Goal: Task Accomplishment & Management: Use online tool/utility

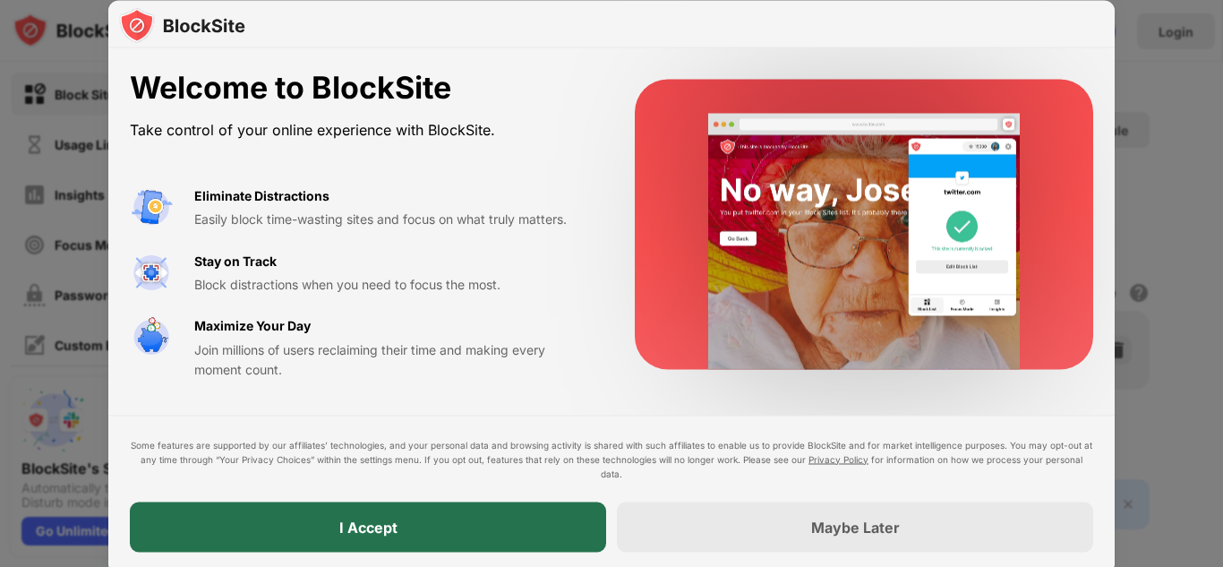
click at [424, 536] on div "I Accept" at bounding box center [368, 526] width 476 height 50
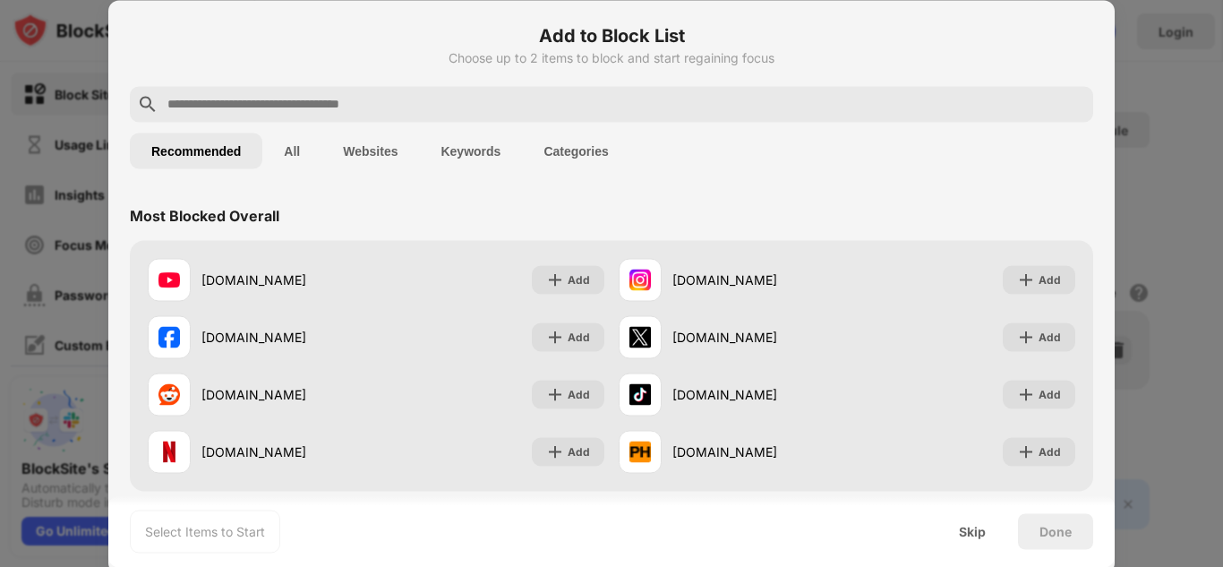
click at [419, 115] on div at bounding box center [612, 104] width 964 height 36
click at [416, 107] on input "text" at bounding box center [626, 103] width 921 height 21
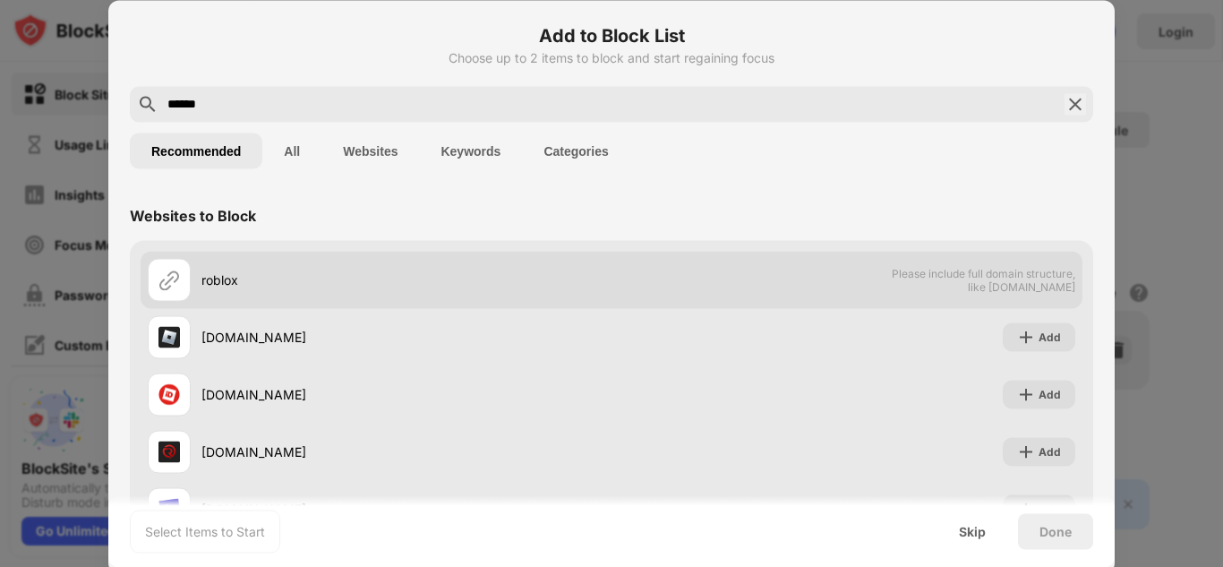
type input "******"
click at [173, 286] on img at bounding box center [169, 279] width 21 height 21
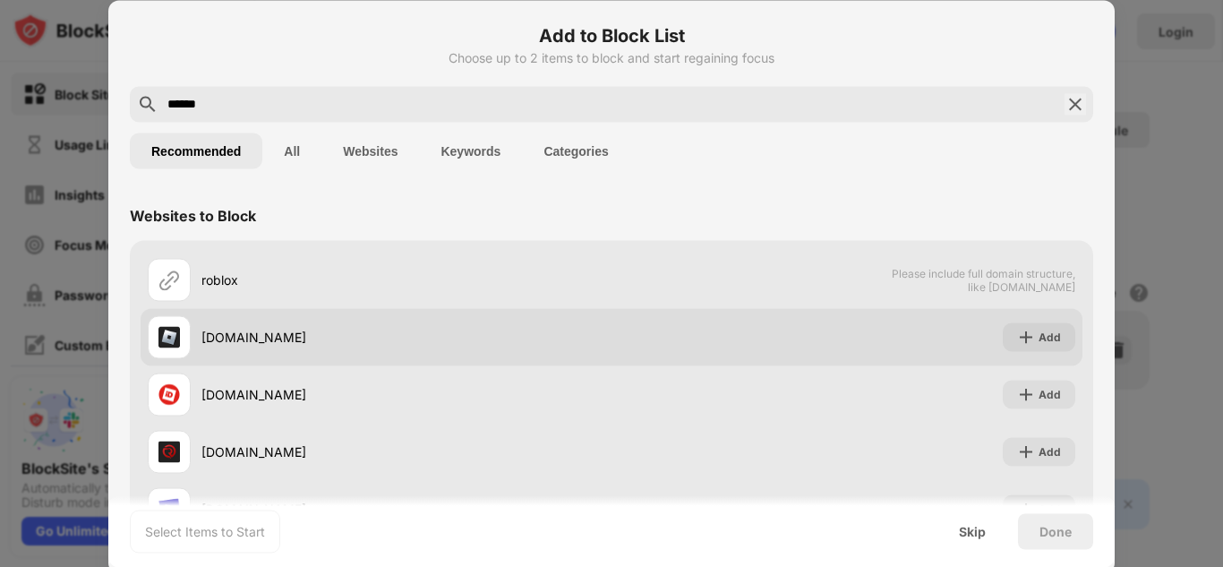
click at [166, 330] on img at bounding box center [169, 336] width 21 height 21
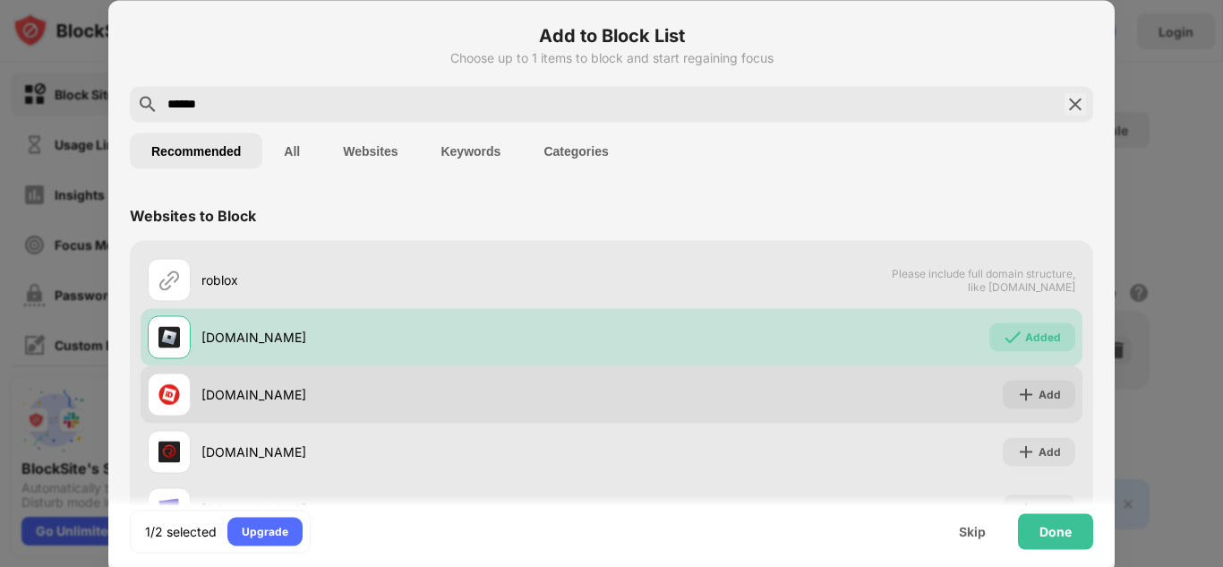
click at [162, 382] on div at bounding box center [169, 394] width 43 height 43
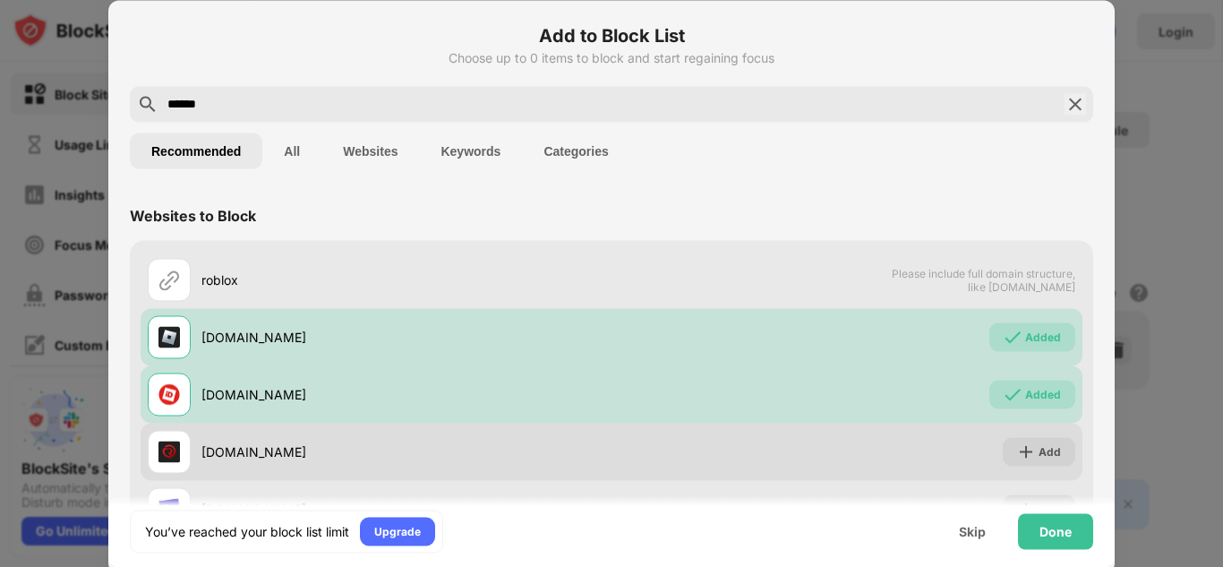
click at [162, 438] on div at bounding box center [169, 451] width 43 height 43
click at [1039, 455] on div "Add" at bounding box center [1050, 451] width 22 height 18
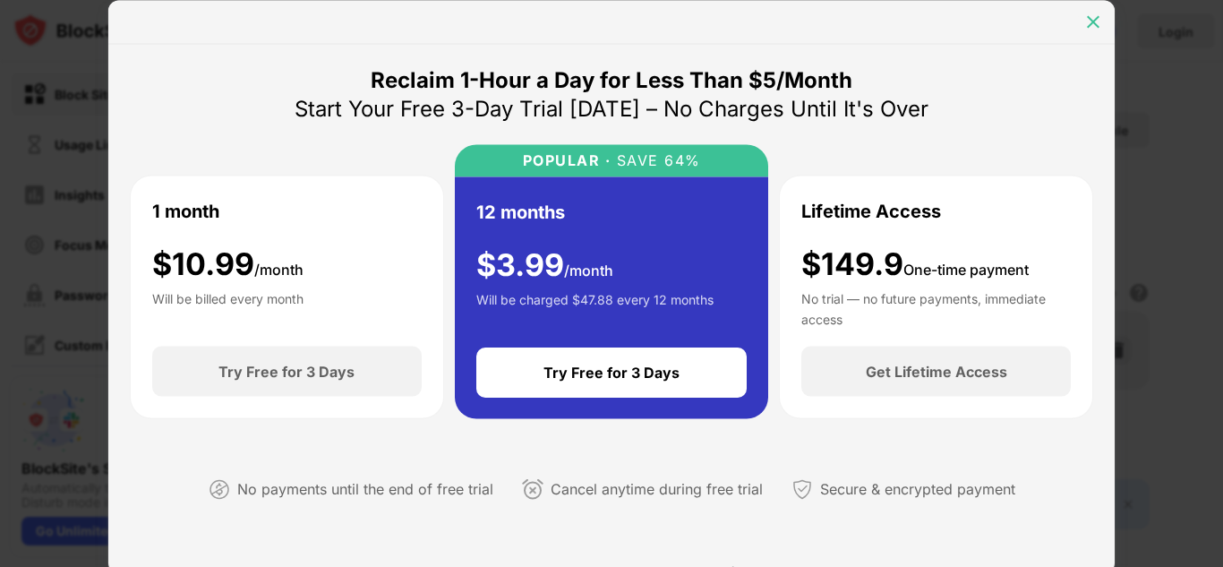
click at [1097, 22] on img at bounding box center [1093, 22] width 18 height 18
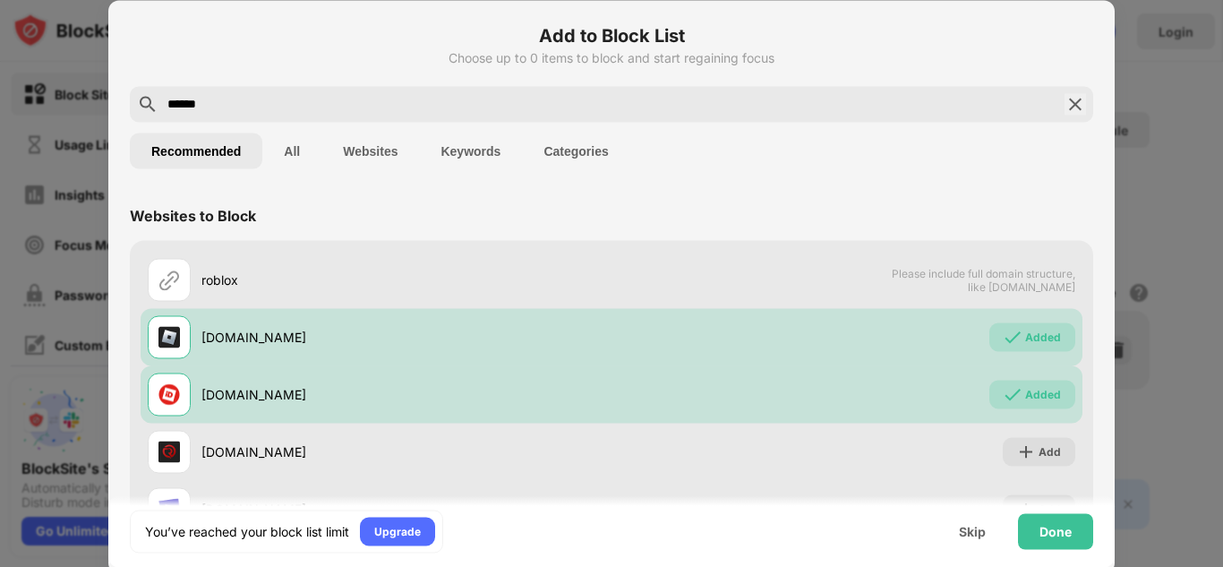
scroll to position [122, 0]
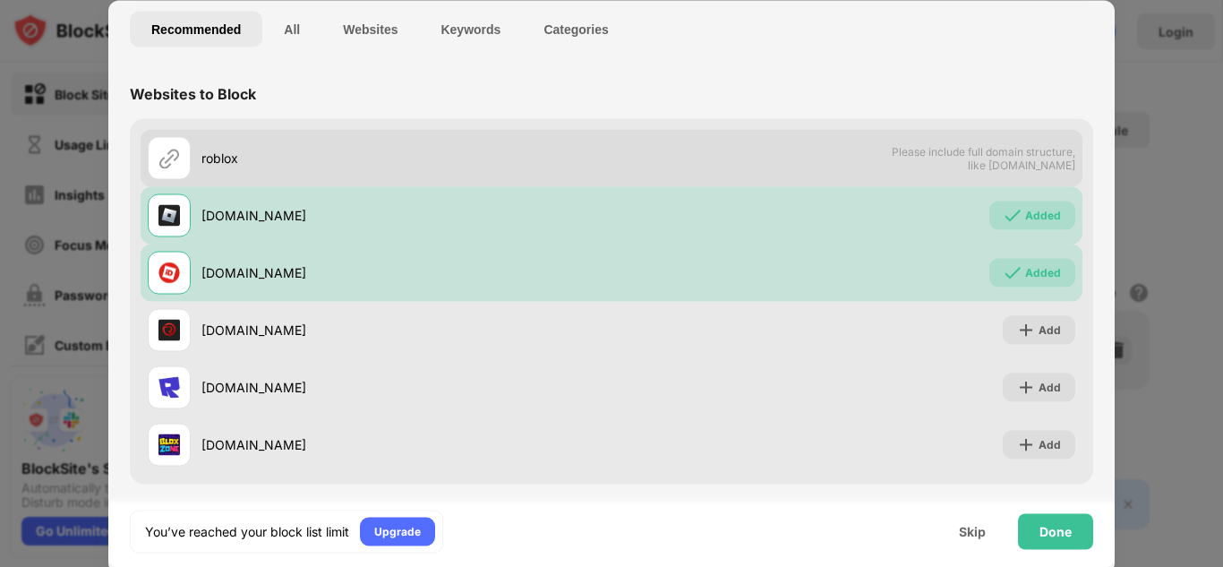
click at [440, 168] on div "roblox" at bounding box center [380, 157] width 464 height 43
click at [161, 168] on div at bounding box center [169, 157] width 43 height 43
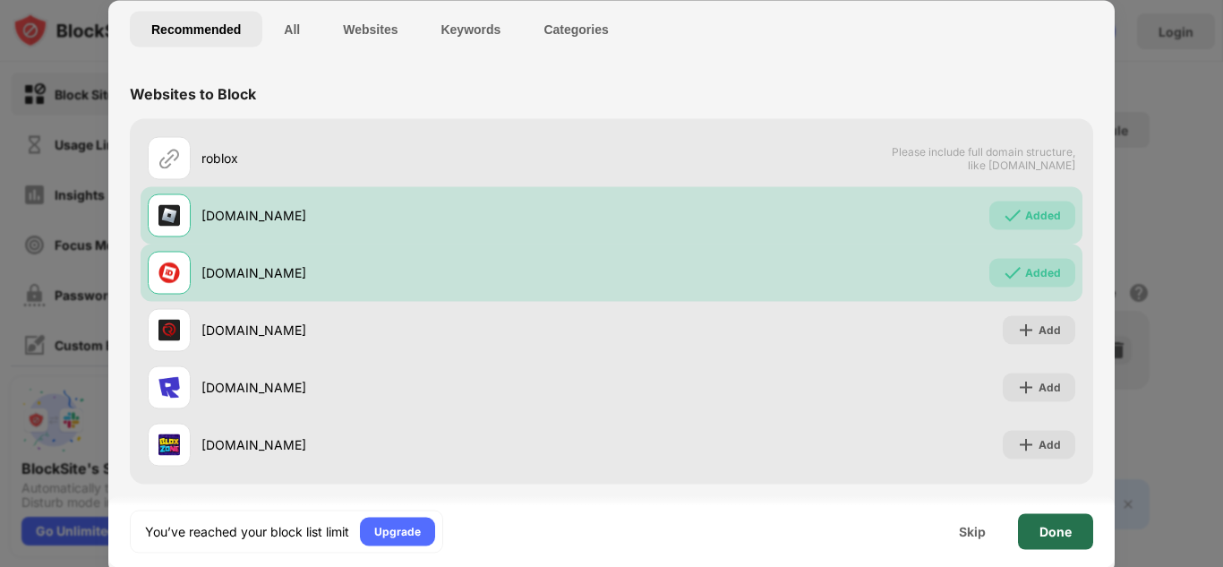
click at [1049, 545] on div "Done" at bounding box center [1055, 531] width 75 height 36
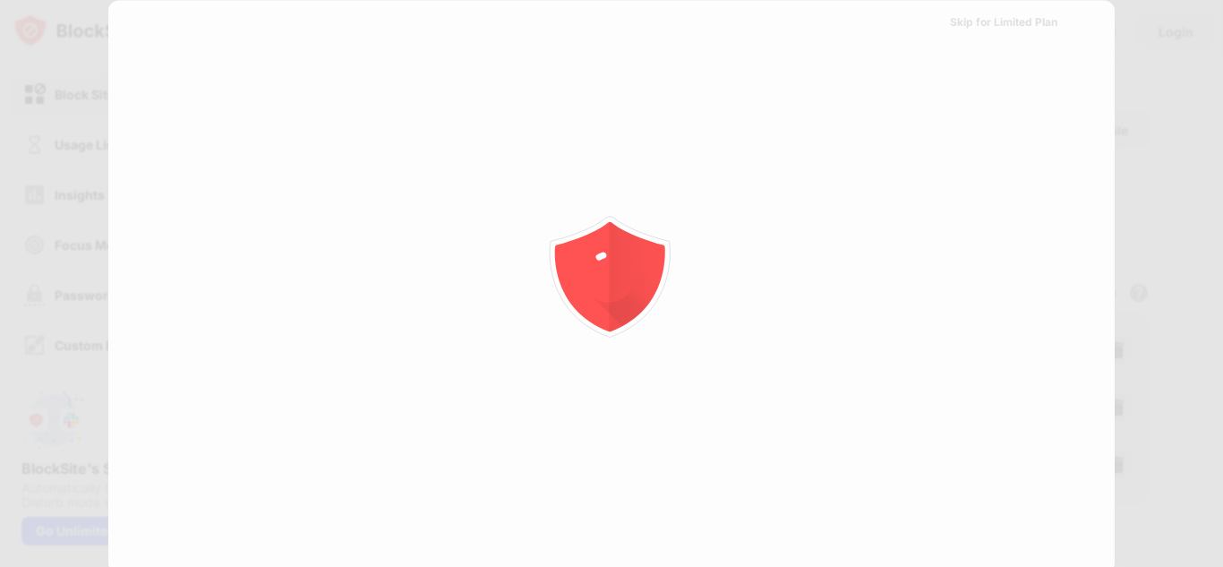
scroll to position [0, 0]
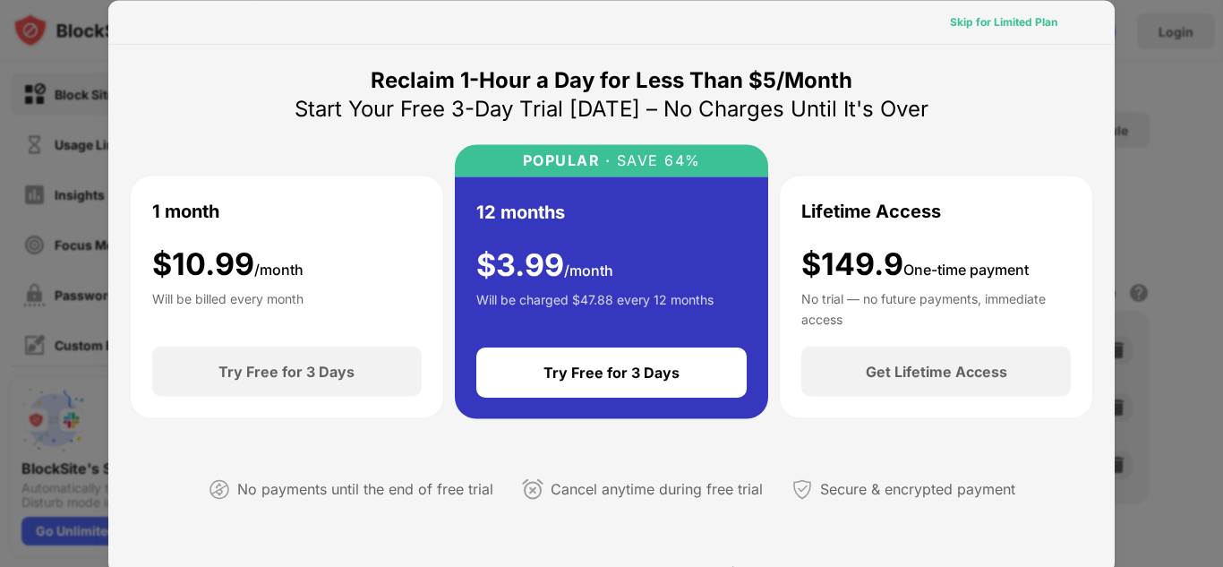
click at [1010, 19] on div "Skip for Limited Plan" at bounding box center [1003, 22] width 107 height 18
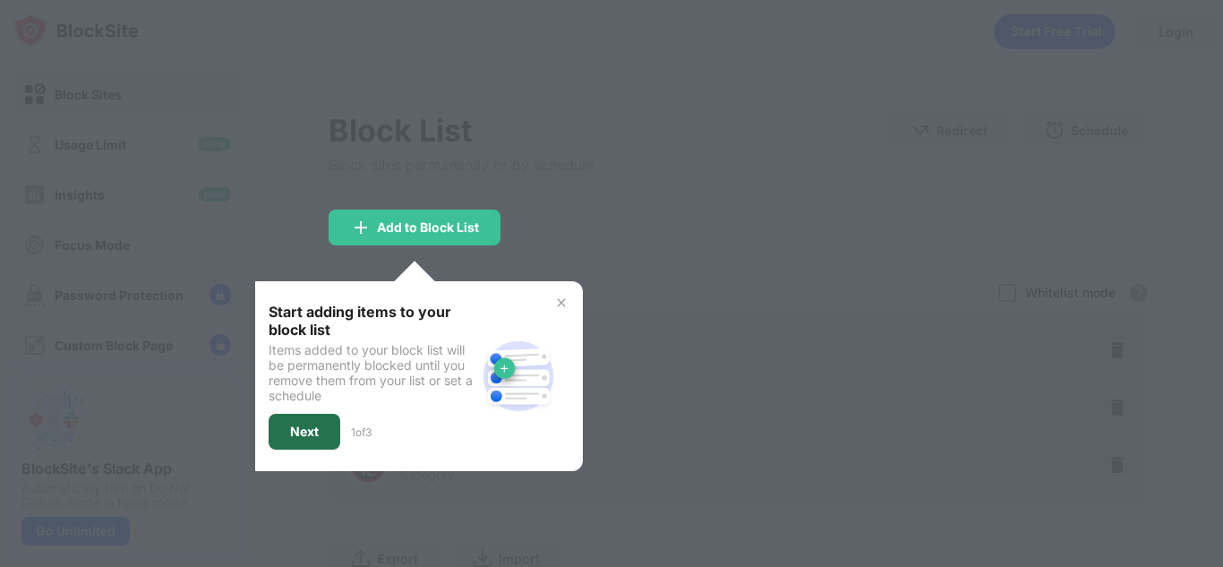
click at [317, 441] on div "Next" at bounding box center [305, 432] width 72 height 36
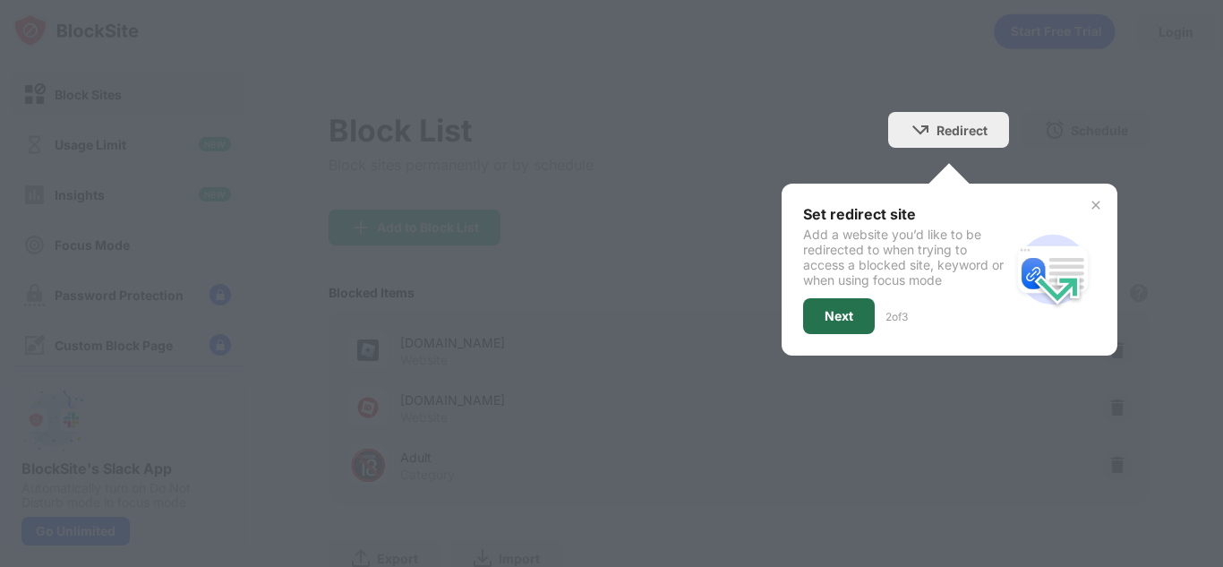
click at [851, 306] on div "Next" at bounding box center [839, 316] width 72 height 36
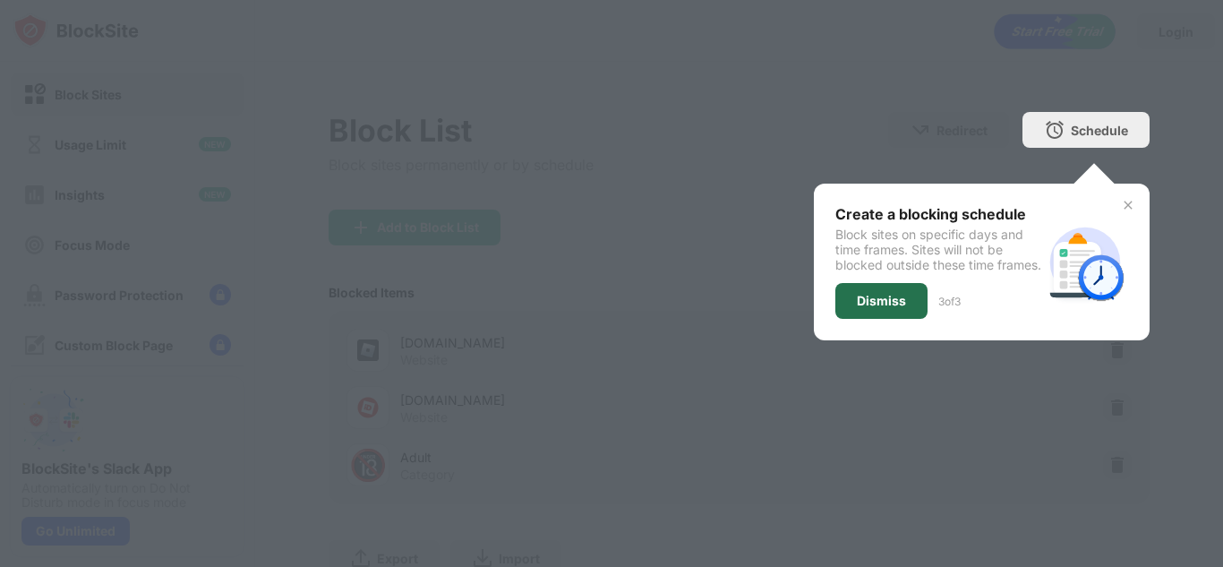
click at [892, 308] on div "Dismiss" at bounding box center [881, 301] width 49 height 14
